Goal: Task Accomplishment & Management: Use online tool/utility

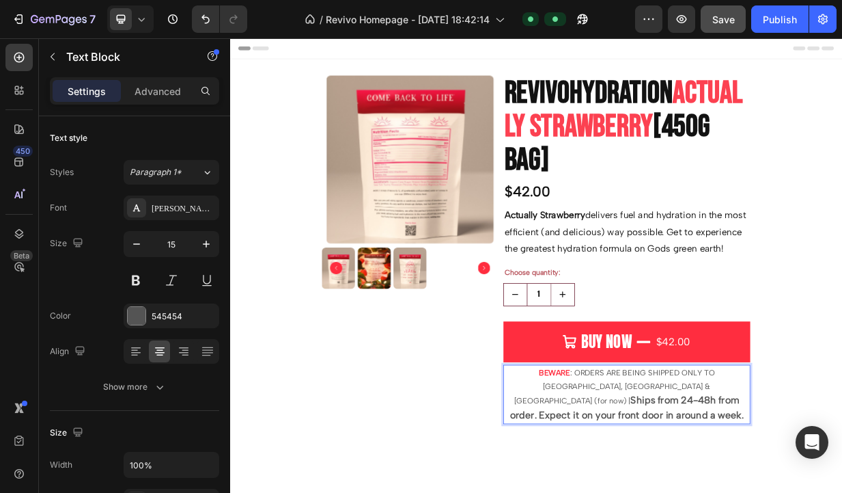
click at [723, 12] on div "Save" at bounding box center [724, 19] width 23 height 14
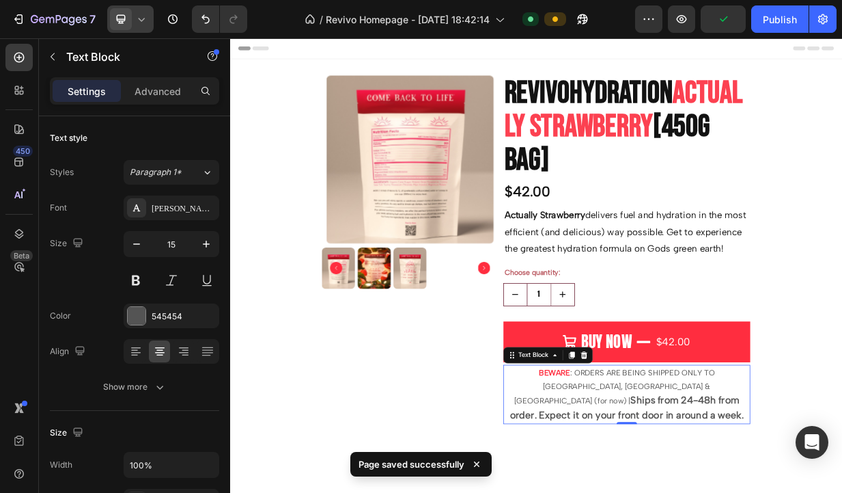
click at [142, 27] on div at bounding box center [130, 18] width 46 height 27
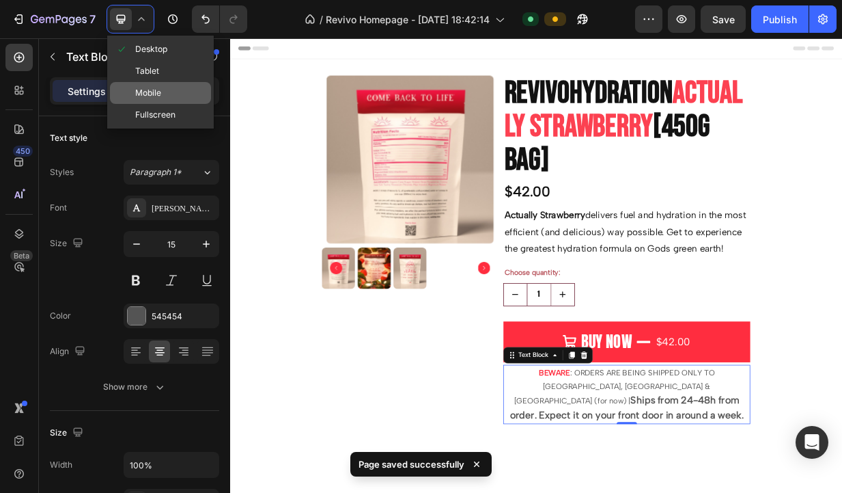
click at [163, 104] on div "Mobile" at bounding box center [160, 115] width 101 height 22
type input "14"
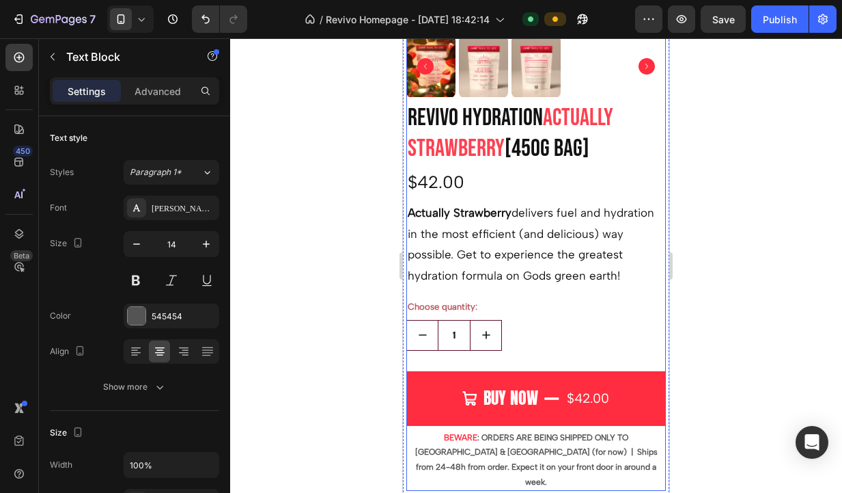
scroll to position [544, 0]
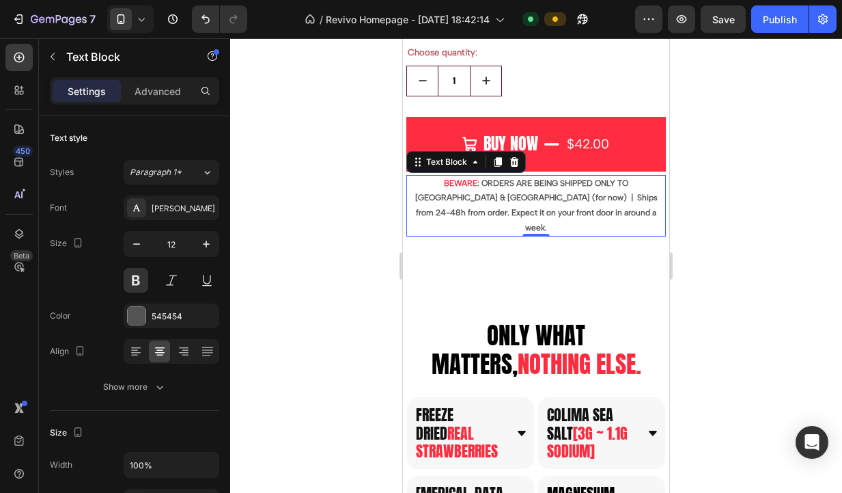
click at [626, 187] on p "BEWARE : ORDERS ARE BEING SHIPPED ONLY TO [GEOGRAPHIC_DATA] & [GEOGRAPHIC_DATA]…" at bounding box center [536, 205] width 257 height 59
click at [629, 183] on p "BEWARE : ORDERS ARE BEING SHIPPED ONLY TO [GEOGRAPHIC_DATA] & [GEOGRAPHIC_DATA]…" at bounding box center [536, 205] width 257 height 59
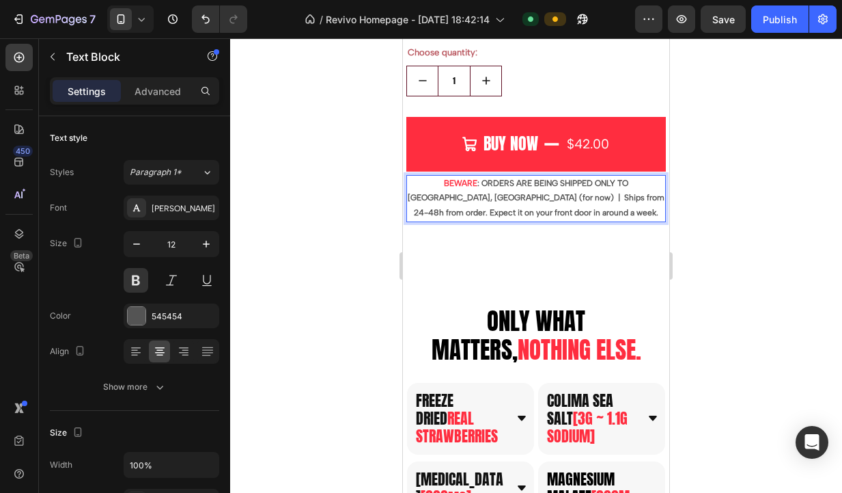
click at [657, 184] on p "BEWARE : ORDERS ARE BEING SHIPPED ONLY TO [GEOGRAPHIC_DATA], [GEOGRAPHIC_DATA] …" at bounding box center [536, 198] width 257 height 44
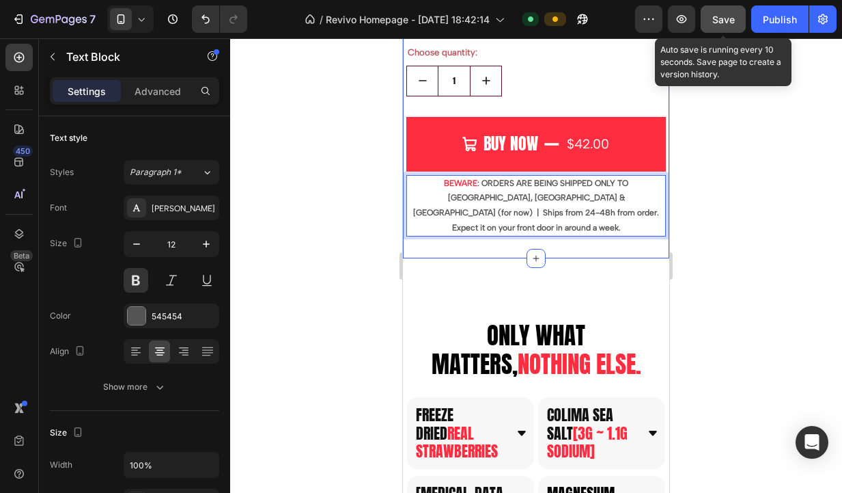
click at [720, 20] on span "Save" at bounding box center [724, 20] width 23 height 12
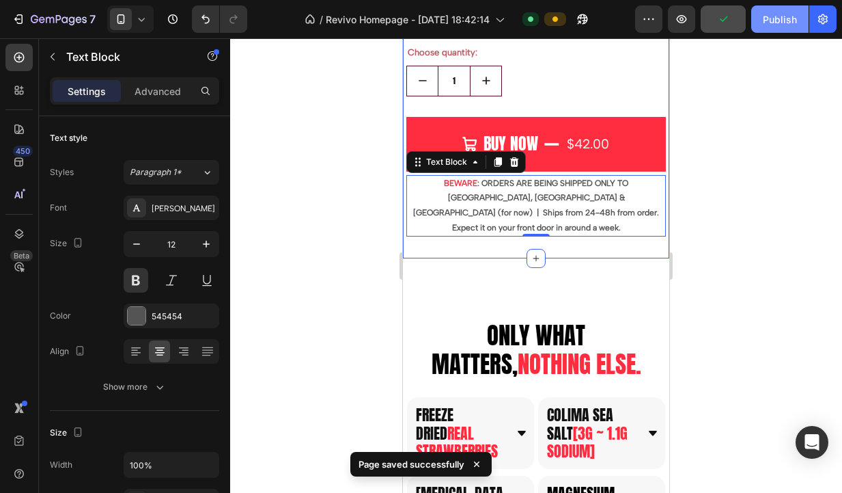
click at [776, 31] on button "Publish" at bounding box center [779, 18] width 57 height 27
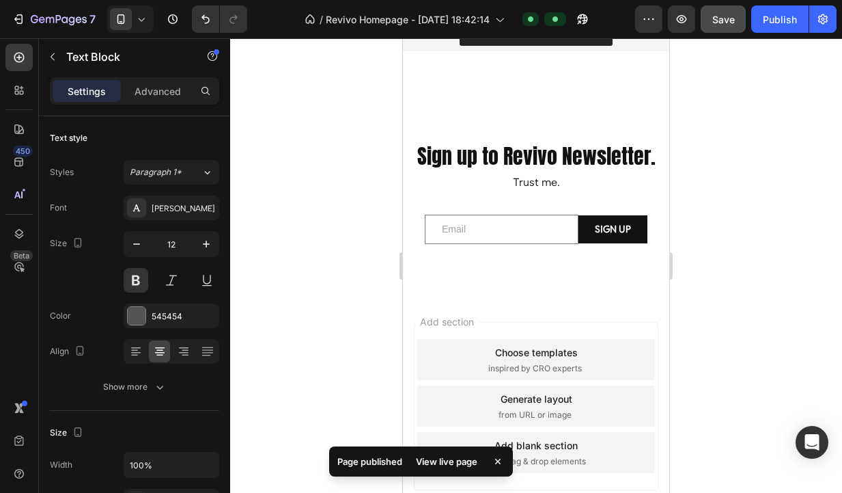
scroll to position [1361, 0]
